Goal: Information Seeking & Learning: Learn about a topic

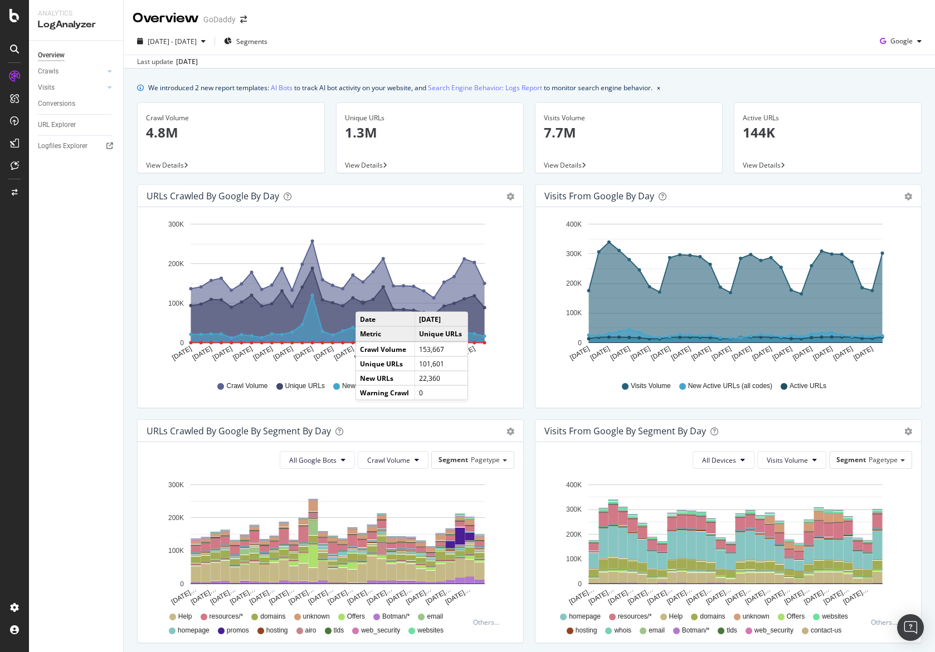
scroll to position [2, 0]
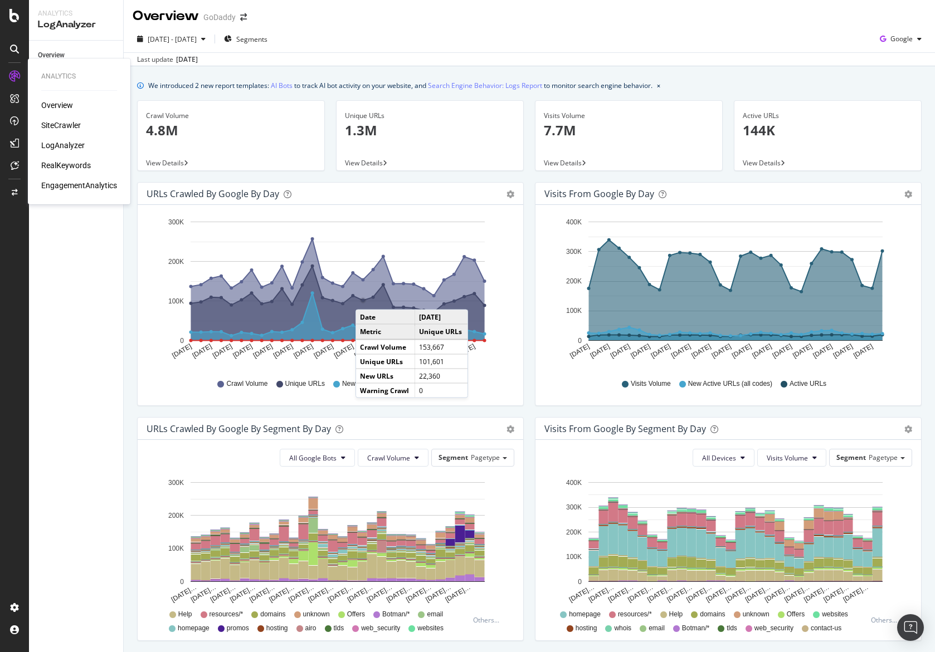
click at [45, 121] on div "SiteCrawler" at bounding box center [61, 125] width 40 height 11
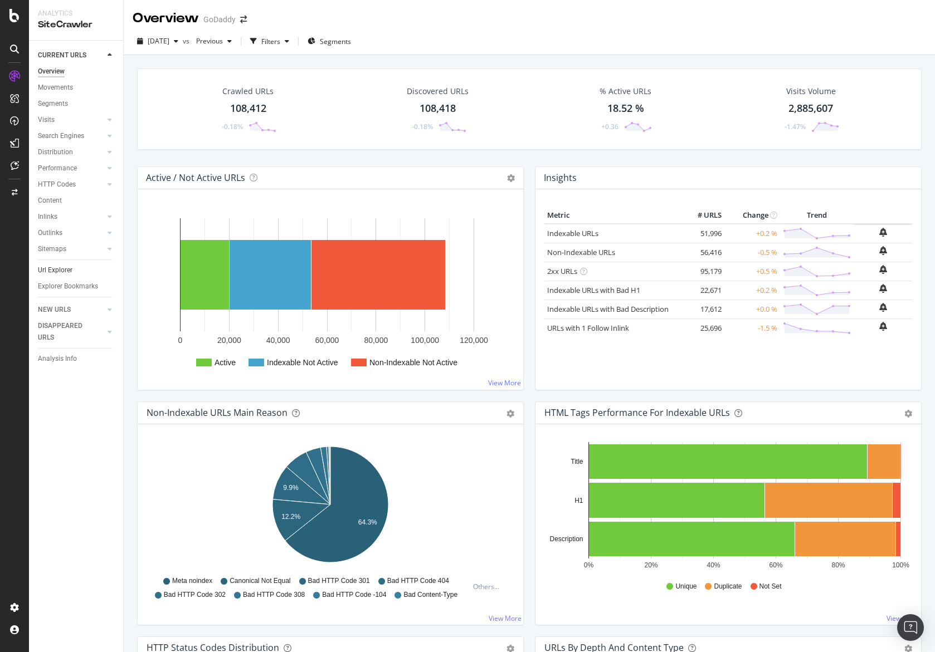
click at [83, 272] on link "Url Explorer" at bounding box center [76, 271] width 77 height 12
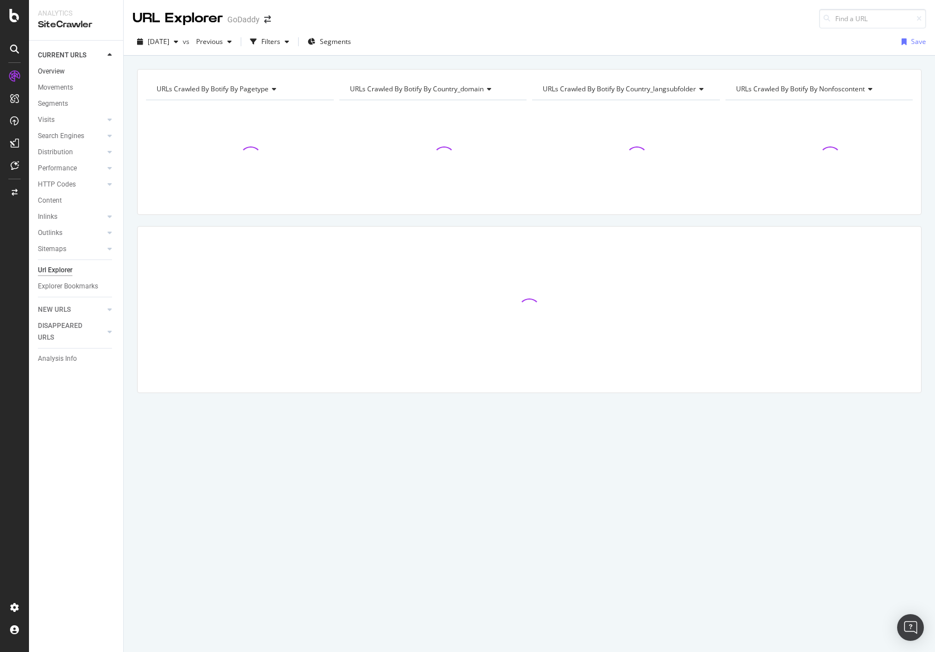
click at [67, 75] on link "Overview" at bounding box center [76, 72] width 77 height 12
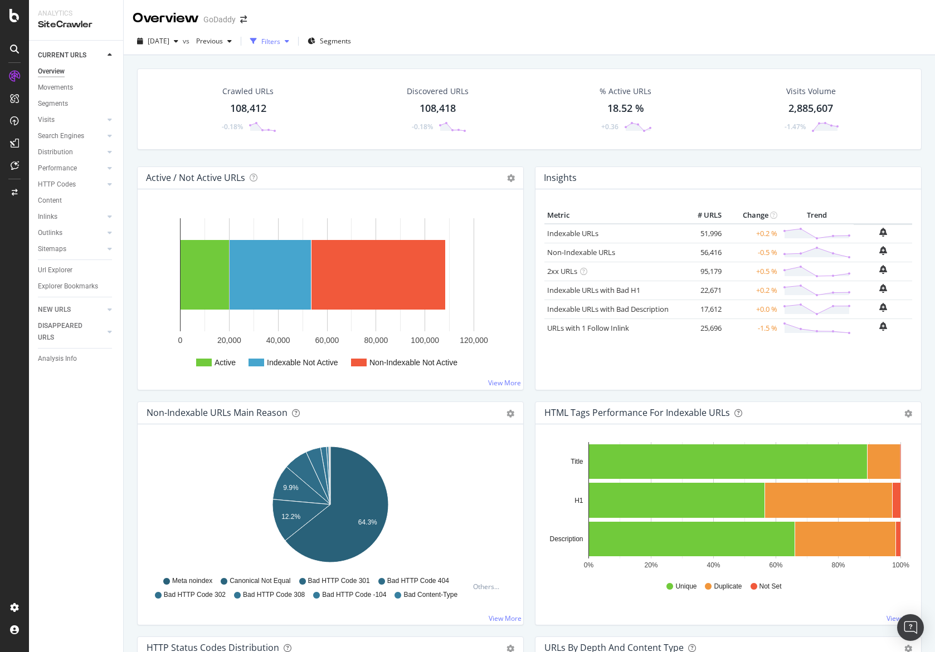
click at [261, 41] on div "button" at bounding box center [254, 41] width 16 height 16
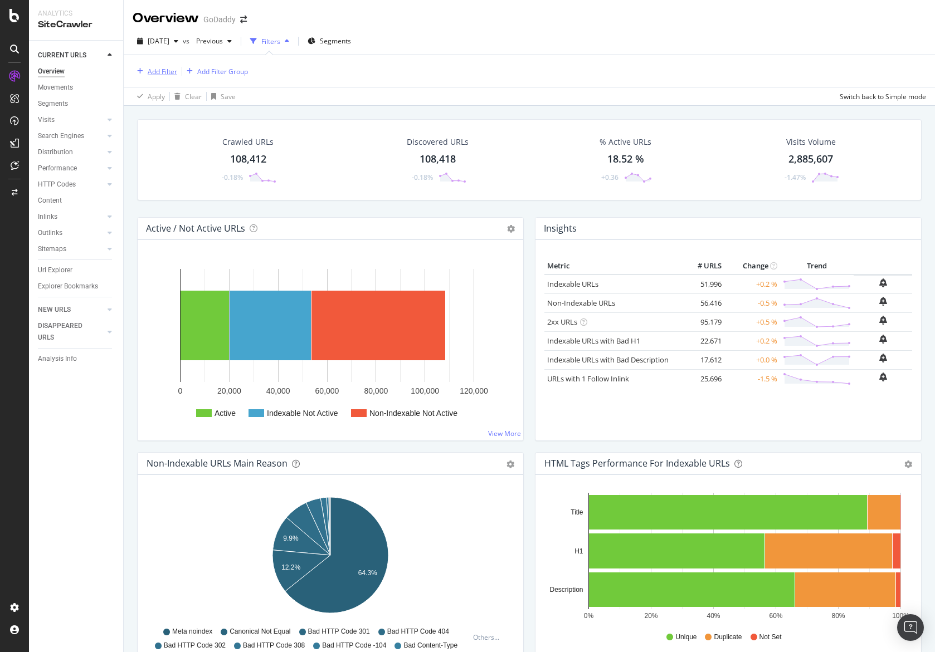
click at [158, 72] on div "Add Filter" at bounding box center [163, 71] width 30 height 9
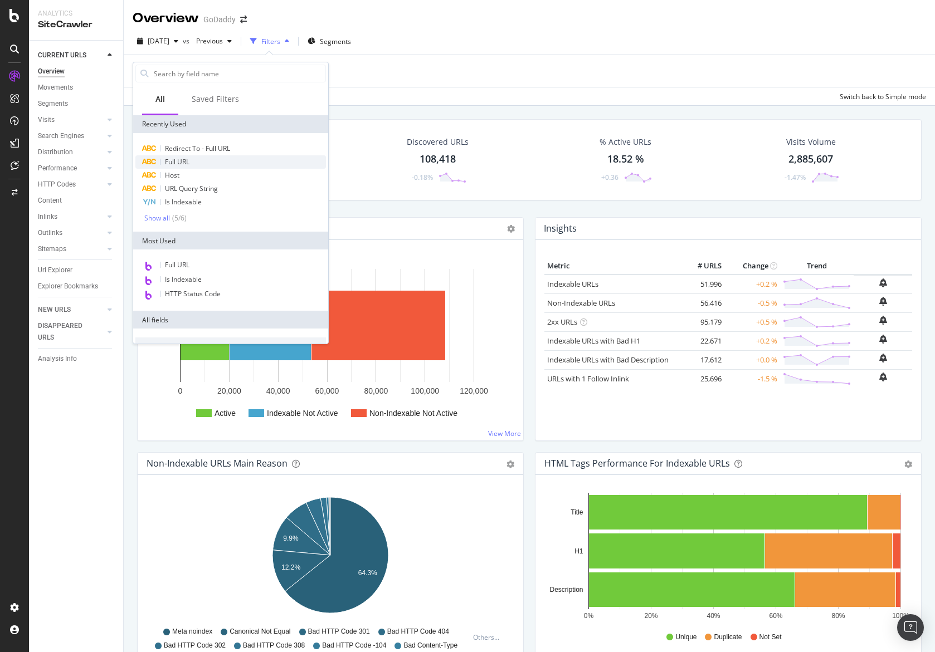
click at [181, 158] on span "Full URL" at bounding box center [177, 161] width 25 height 9
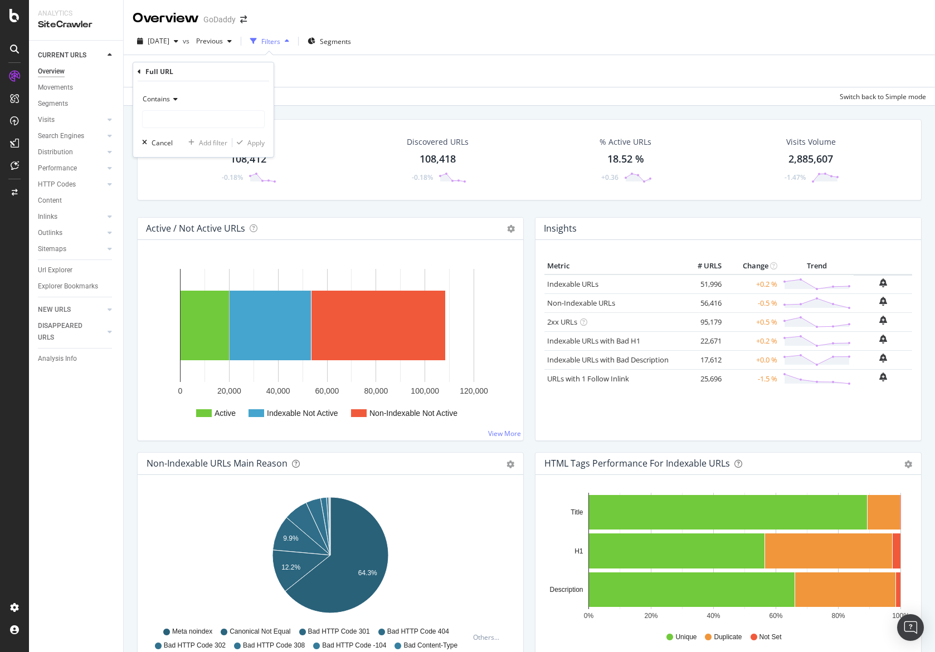
click at [416, 86] on div "Add Filter Add Filter Group" at bounding box center [529, 71] width 793 height 32
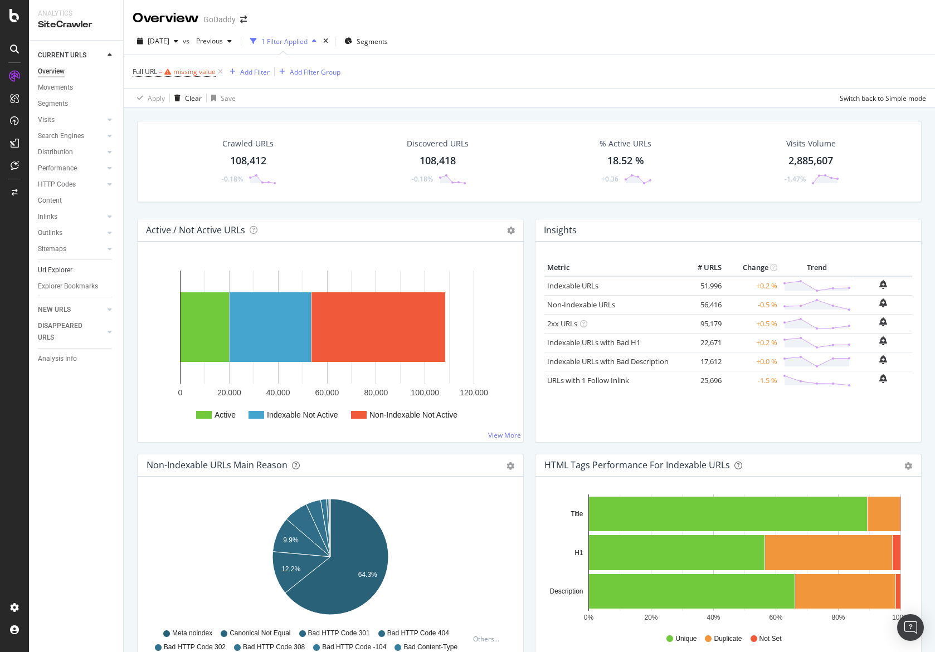
click at [81, 273] on link "Url Explorer" at bounding box center [76, 271] width 77 height 12
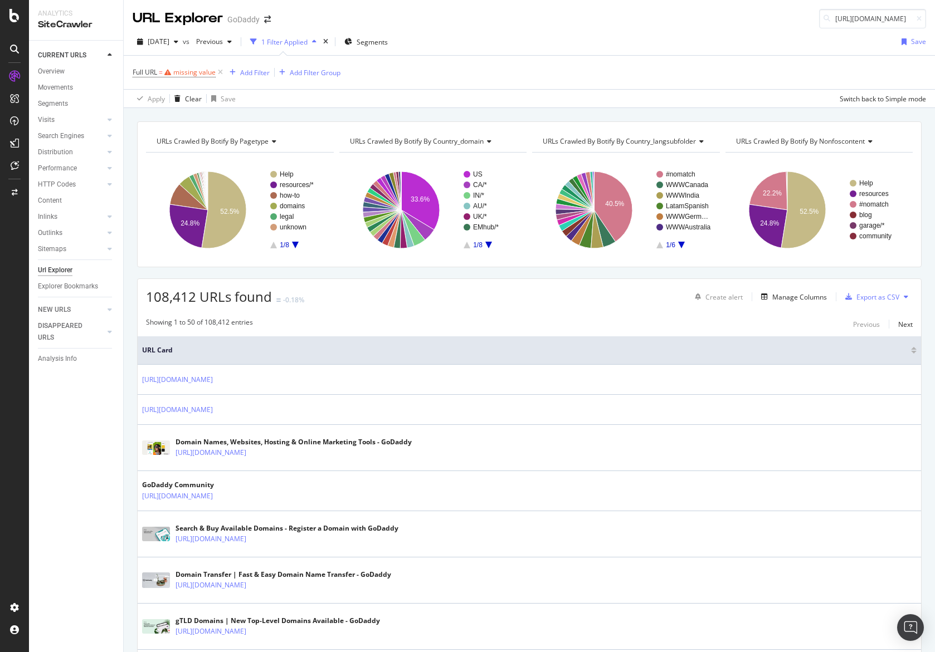
scroll to position [0, 50]
type input "[URL][DOMAIN_NAME]"
click at [671, 30] on div "2025 Sep. 7th vs Previous 1 Filter Applied Segments Save Full URL = missing val…" at bounding box center [529, 68] width 811 height 80
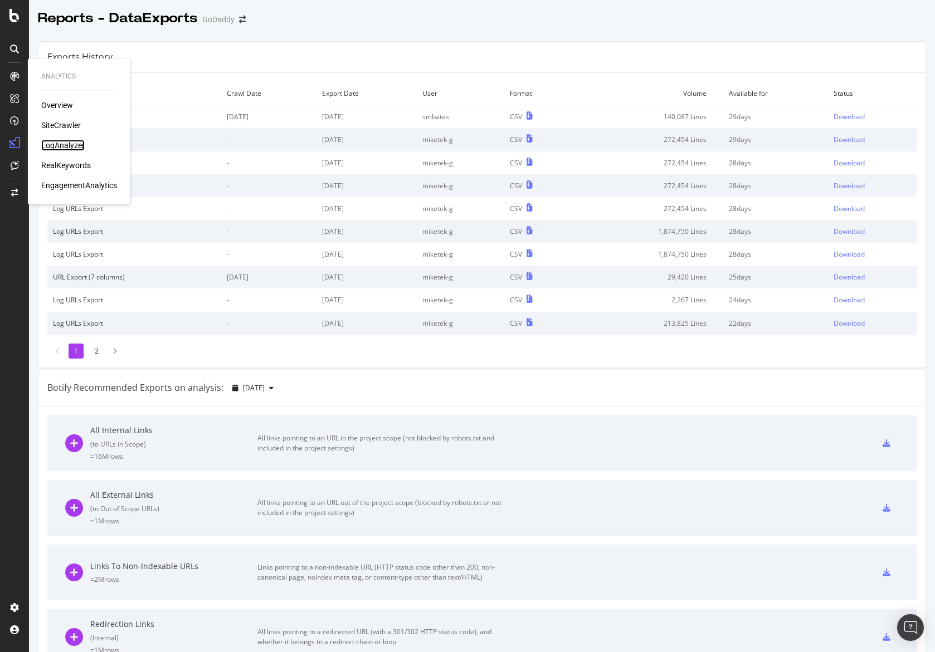
click at [69, 144] on div "LogAnalyzer" at bounding box center [62, 145] width 43 height 11
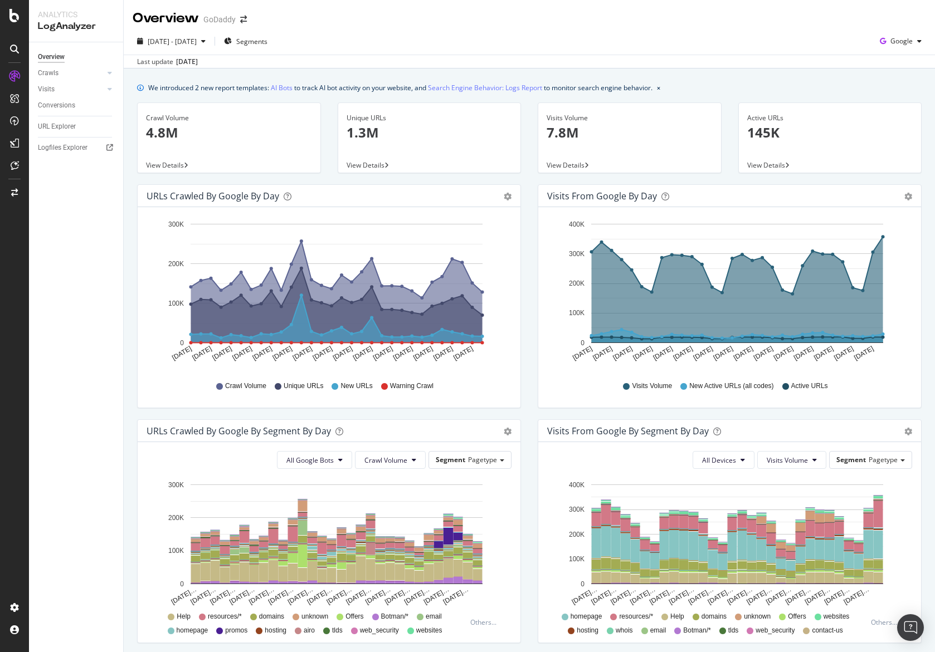
click at [297, 75] on div "We introduced 2 new report templates: AI Bots to track AI bot activity on your …" at bounding box center [529, 499] width 811 height 860
click at [84, 79] on link "Crawls" at bounding box center [71, 73] width 66 height 12
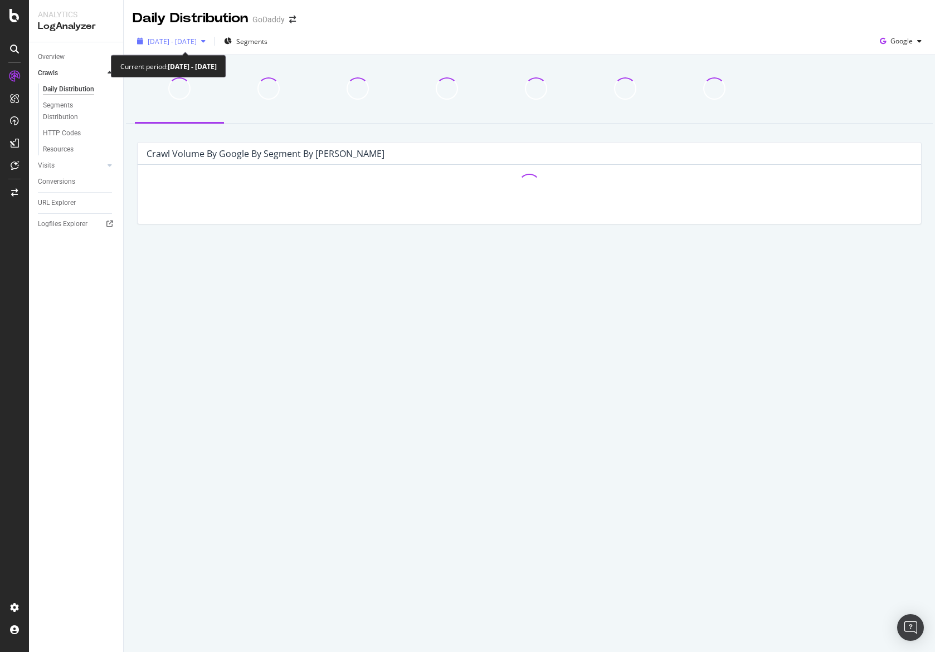
click at [191, 47] on div "[DATE] - [DATE]" at bounding box center [171, 41] width 77 height 17
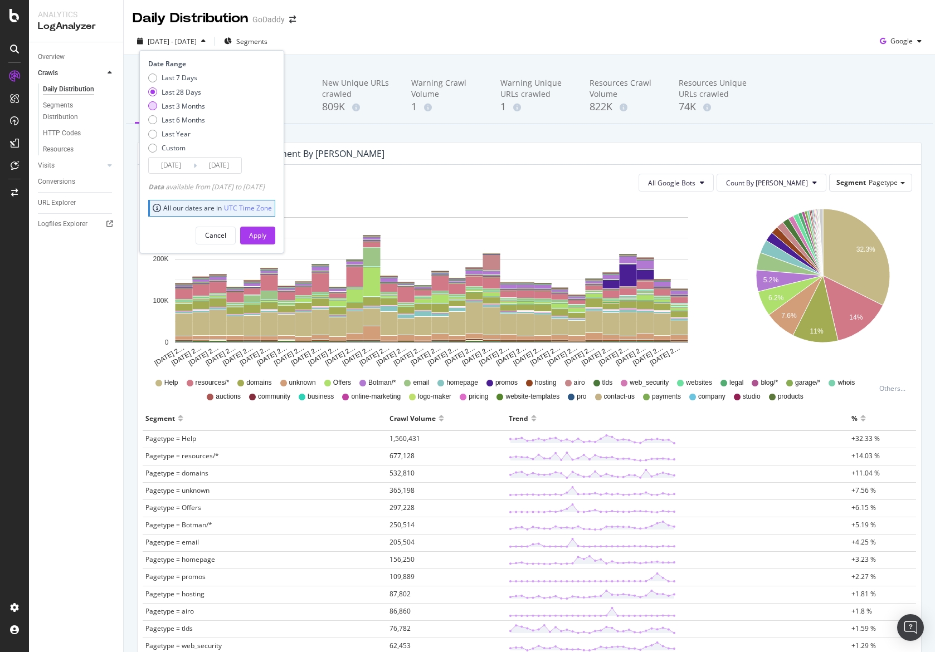
click at [178, 104] on div "Last 3 Months" at bounding box center [183, 105] width 43 height 9
type input "[DATE]"
click at [266, 232] on div "Apply" at bounding box center [257, 235] width 17 height 9
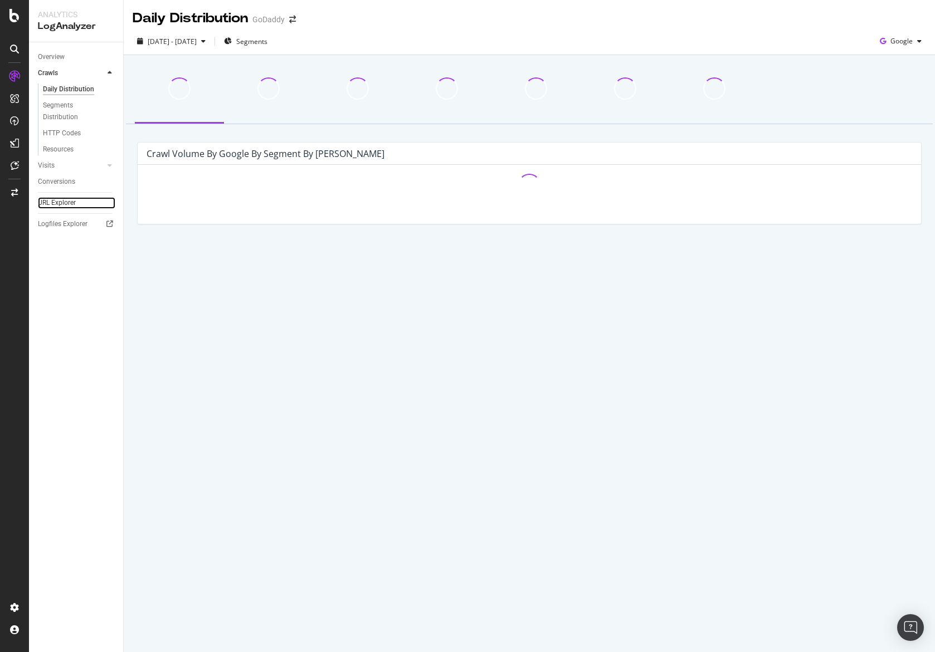
click at [85, 207] on link "URL Explorer" at bounding box center [76, 203] width 77 height 12
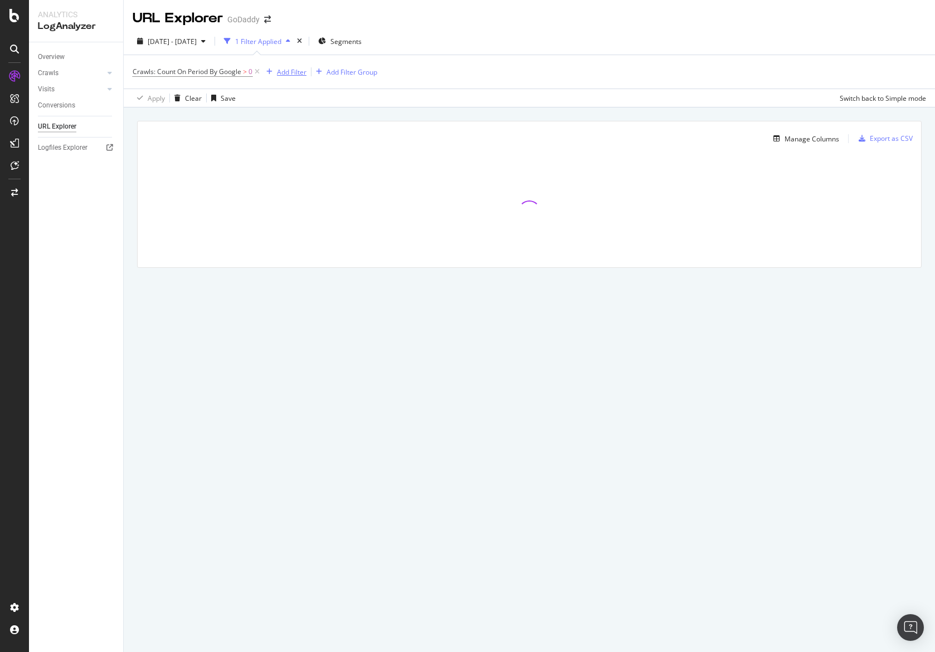
click at [280, 75] on div "Add Filter" at bounding box center [292, 71] width 30 height 9
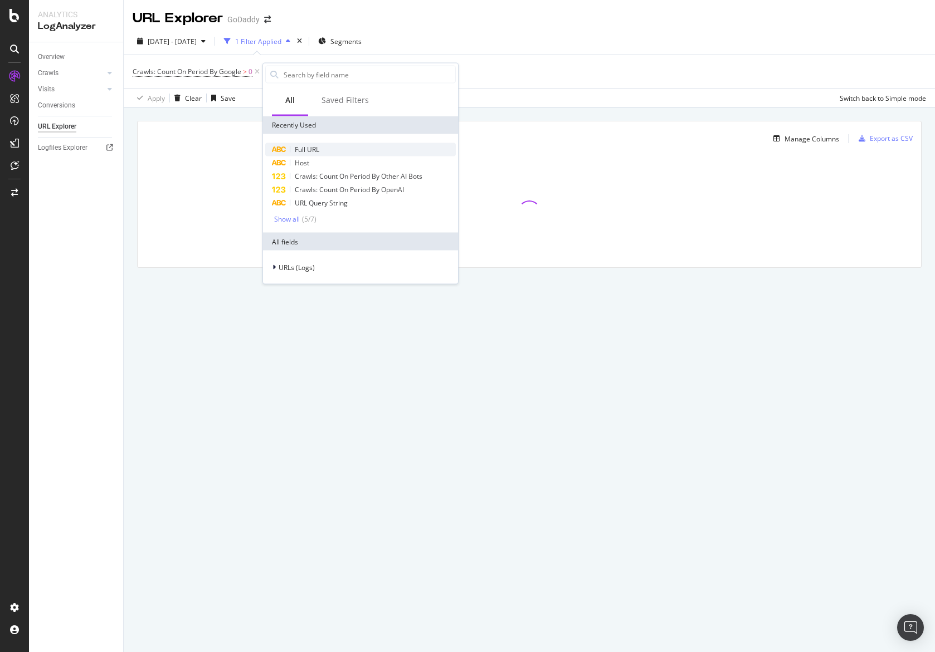
click at [307, 148] on span "Full URL" at bounding box center [307, 149] width 25 height 9
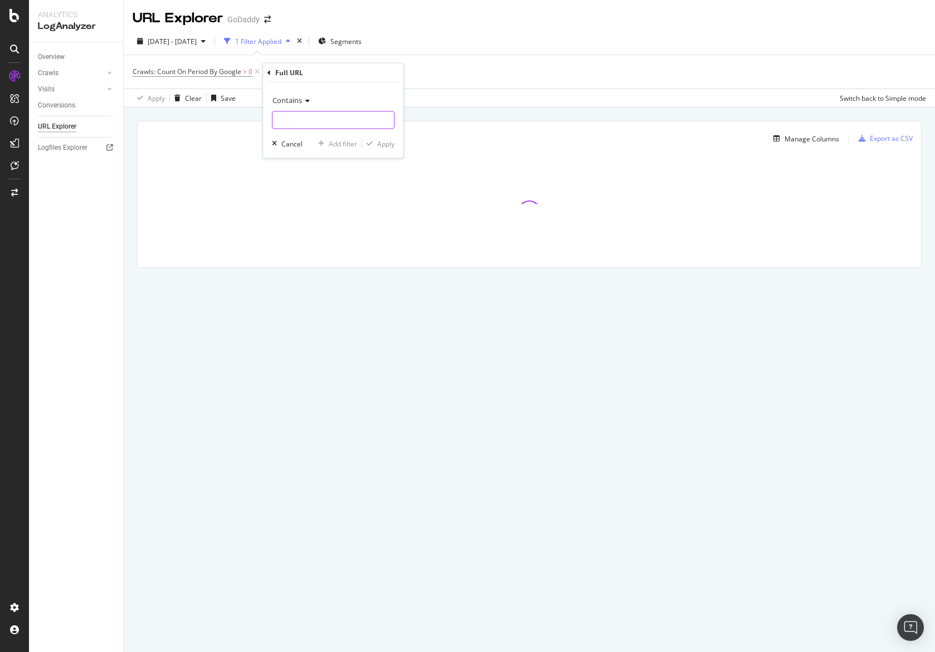
click at [302, 115] on input "text" at bounding box center [332, 120] width 121 height 18
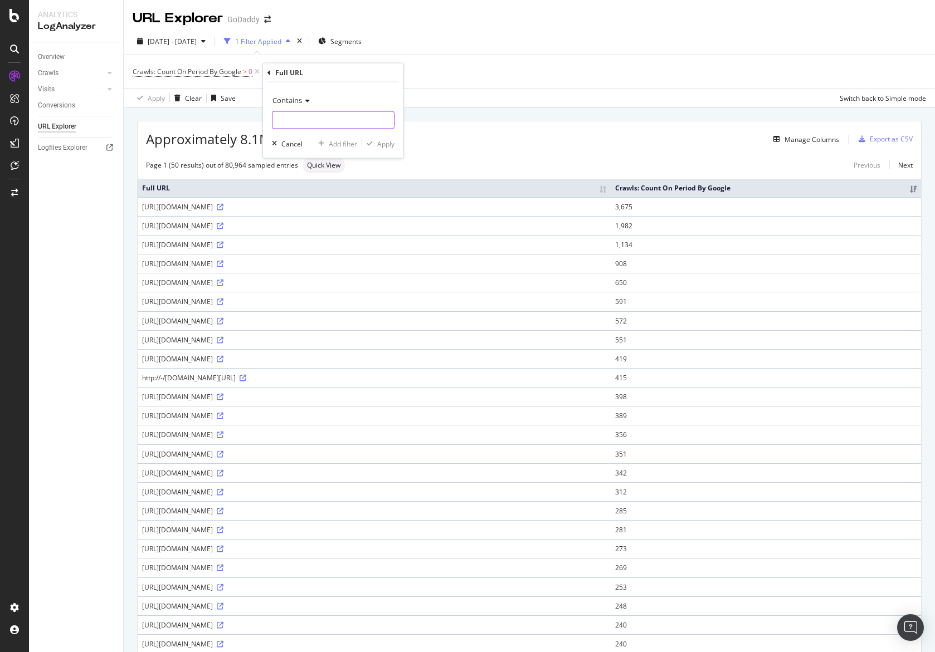
paste input "24337"
type input "m"
type input "/mediatemple"
click at [381, 145] on div "Apply" at bounding box center [385, 143] width 17 height 9
